Goal: Browse casually

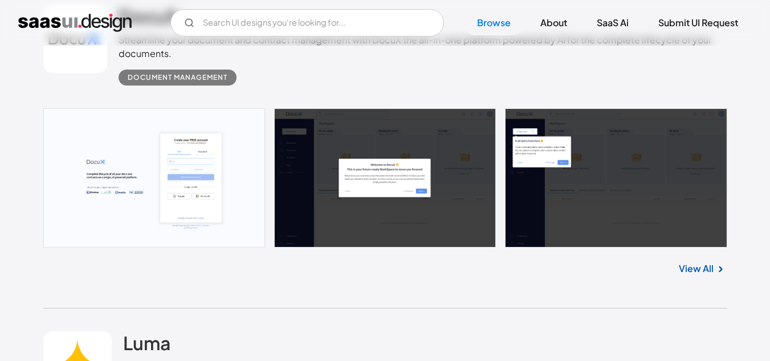
scroll to position [663, 0]
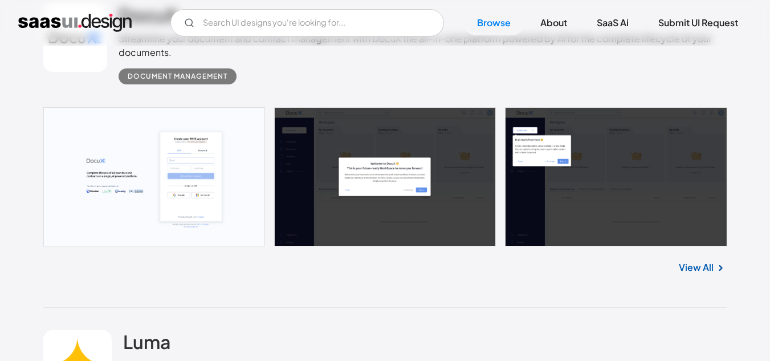
click at [168, 157] on link at bounding box center [385, 176] width 684 height 139
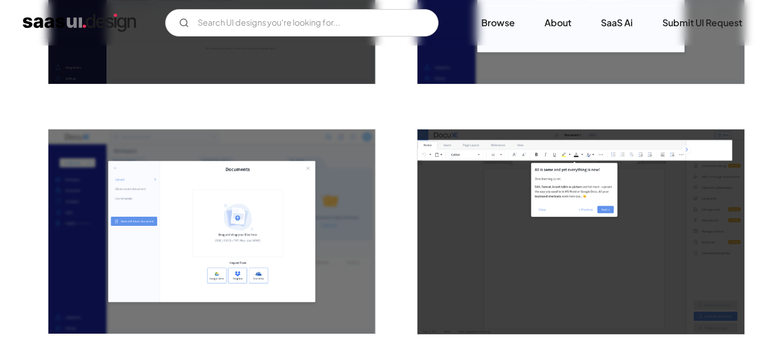
scroll to position [669, 0]
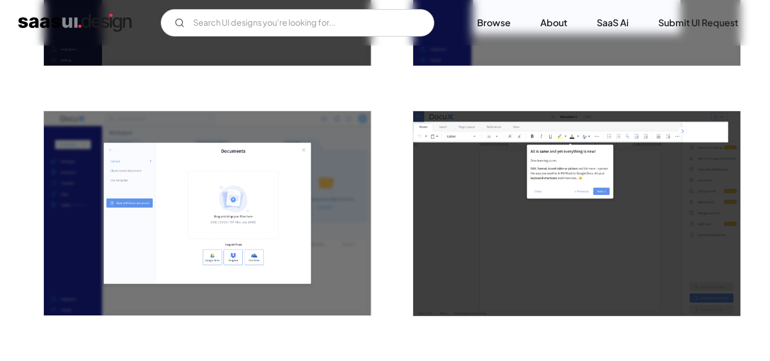
drag, startPoint x: 199, startPoint y: 147, endPoint x: 125, endPoint y: 167, distance: 77.2
click at [125, 167] on img "open lightbox" at bounding box center [207, 213] width 327 height 204
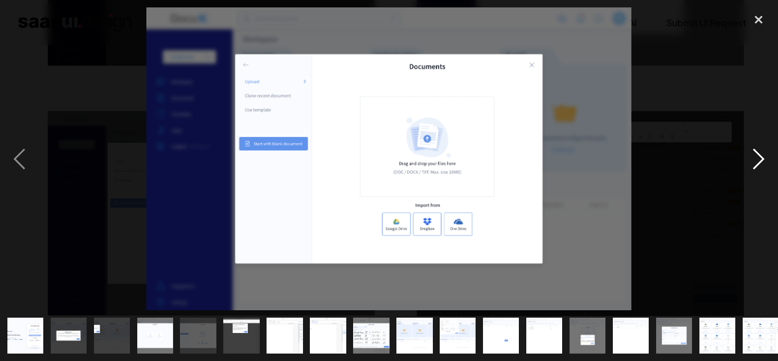
drag, startPoint x: 327, startPoint y: 321, endPoint x: 756, endPoint y: 159, distance: 458.8
click at [756, 159] on div "next image" at bounding box center [758, 158] width 39 height 303
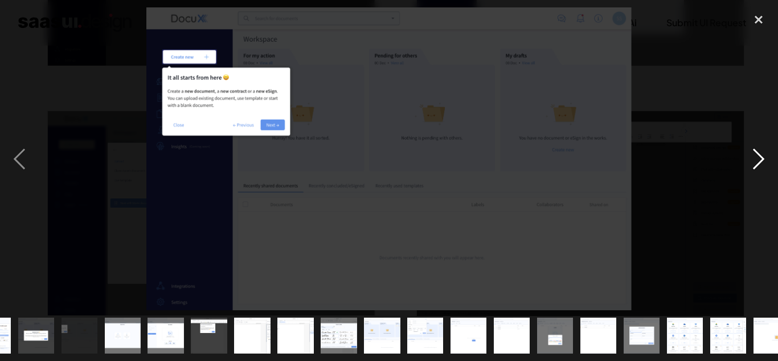
scroll to position [0, 0]
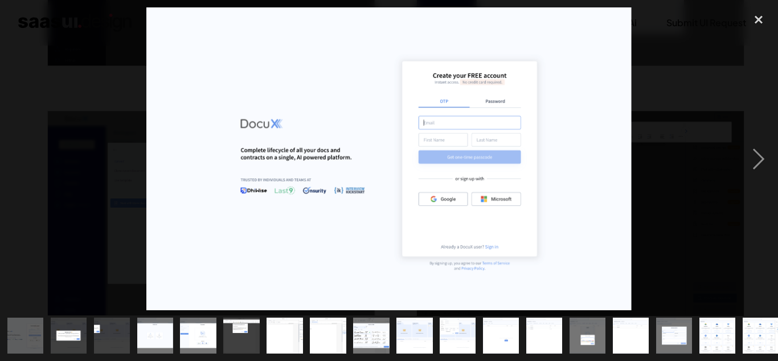
click at [17, 344] on img "show item 1 of 21" at bounding box center [26, 335] width 58 height 36
click at [18, 340] on img "show item 1 of 21" at bounding box center [26, 335] width 58 height 36
click at [18, 338] on img "show item 1 of 21" at bounding box center [26, 335] width 58 height 36
click at [144, 333] on img "show item 4 of 21" at bounding box center [155, 335] width 58 height 36
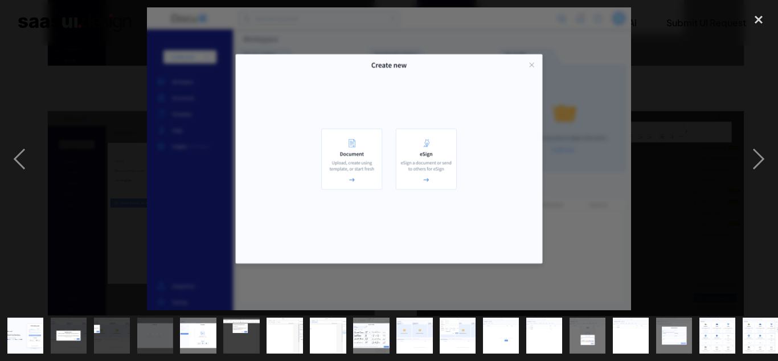
click at [77, 322] on img "show item 2 of 21" at bounding box center [69, 335] width 58 height 36
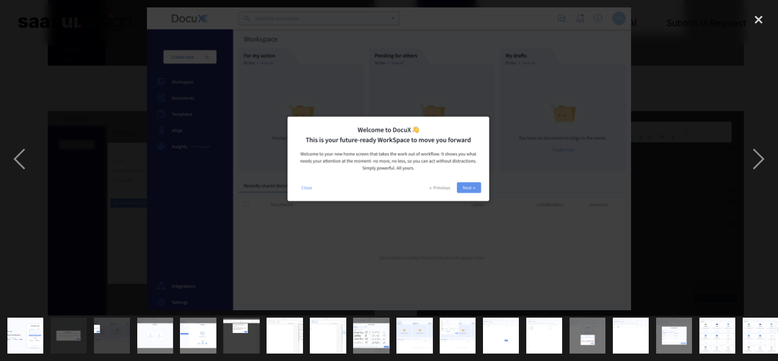
click at [77, 322] on img "show item 2 of 21" at bounding box center [69, 335] width 58 height 36
click at [34, 319] on img "show item 1 of 21" at bounding box center [26, 335] width 58 height 36
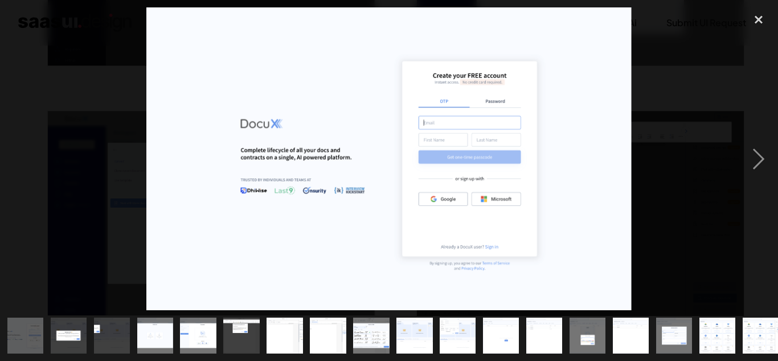
click at [34, 319] on img "show item 1 of 21" at bounding box center [26, 335] width 58 height 36
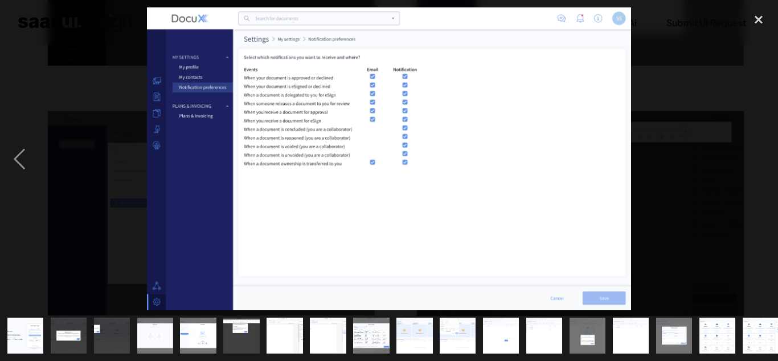
click at [50, 330] on div "show item 2 of 21" at bounding box center [68, 335] width 43 height 51
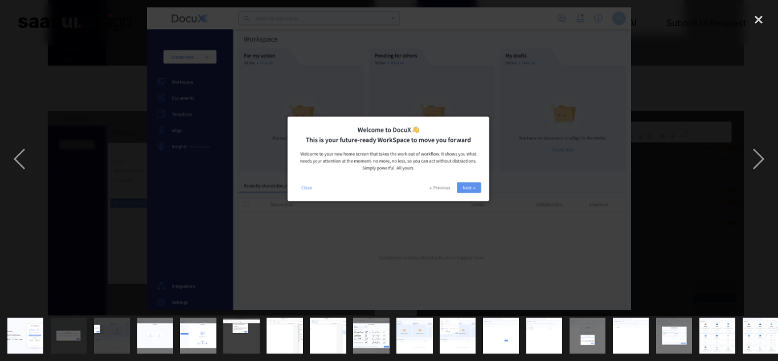
click at [30, 329] on img "show item 1 of 21" at bounding box center [26, 335] width 58 height 36
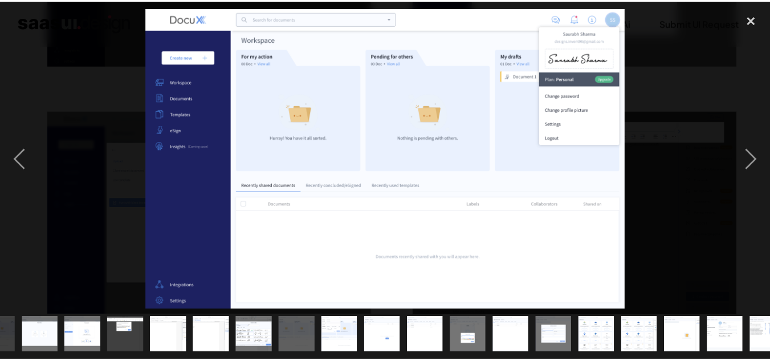
scroll to position [0, 138]
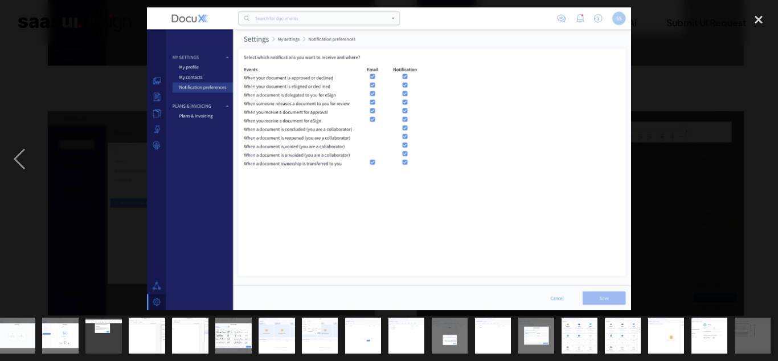
click at [246, 239] on img at bounding box center [389, 158] width 485 height 303
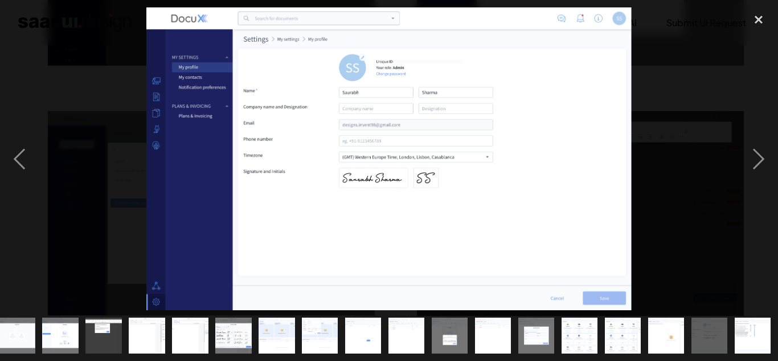
click at [440, 179] on img at bounding box center [388, 158] width 485 height 303
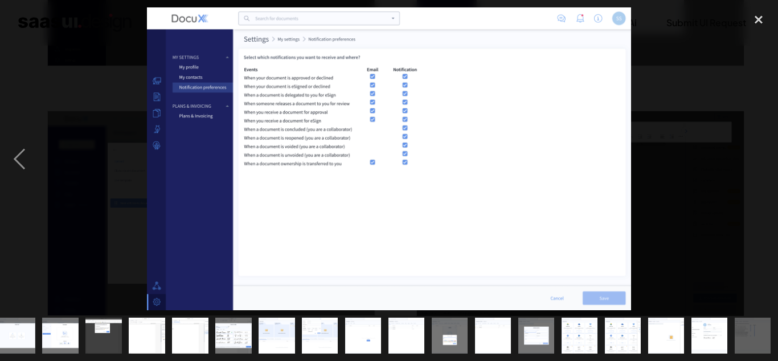
click at [612, 122] on img at bounding box center [389, 158] width 485 height 303
click at [758, 17] on div "close lightbox" at bounding box center [758, 19] width 39 height 25
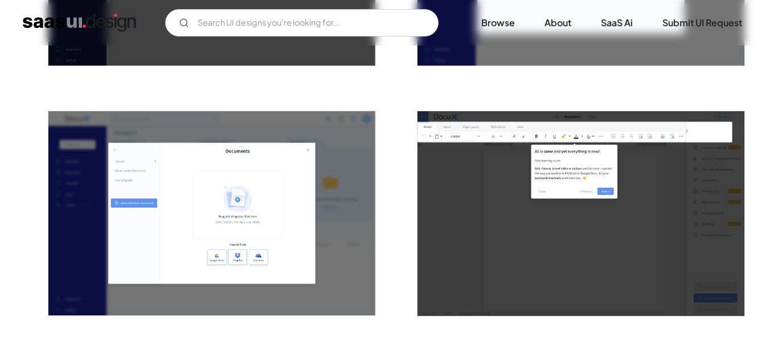
scroll to position [984, 0]
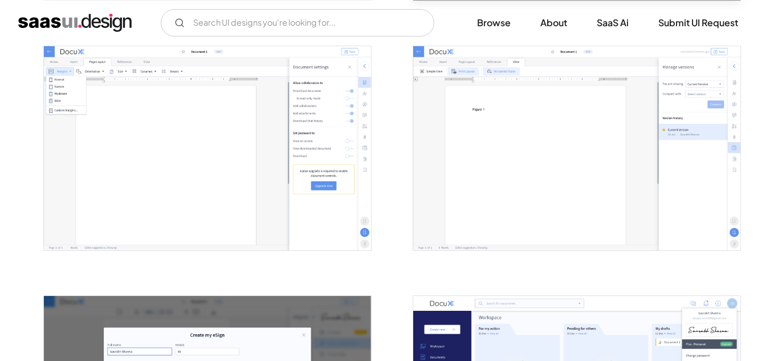
click at [310, 174] on img "open lightbox" at bounding box center [207, 148] width 327 height 204
